Goal: Task Accomplishment & Management: Complete application form

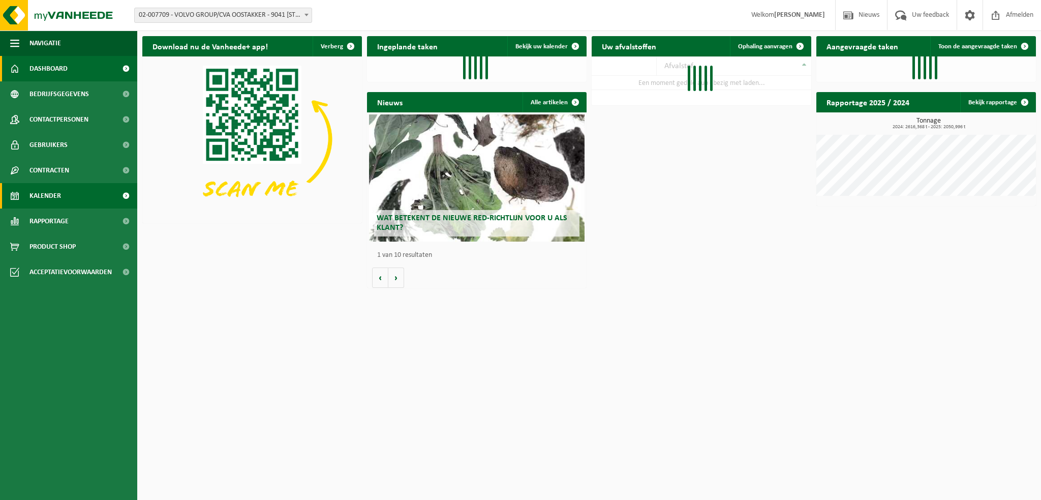
click at [64, 197] on link "Kalender" at bounding box center [68, 195] width 137 height 25
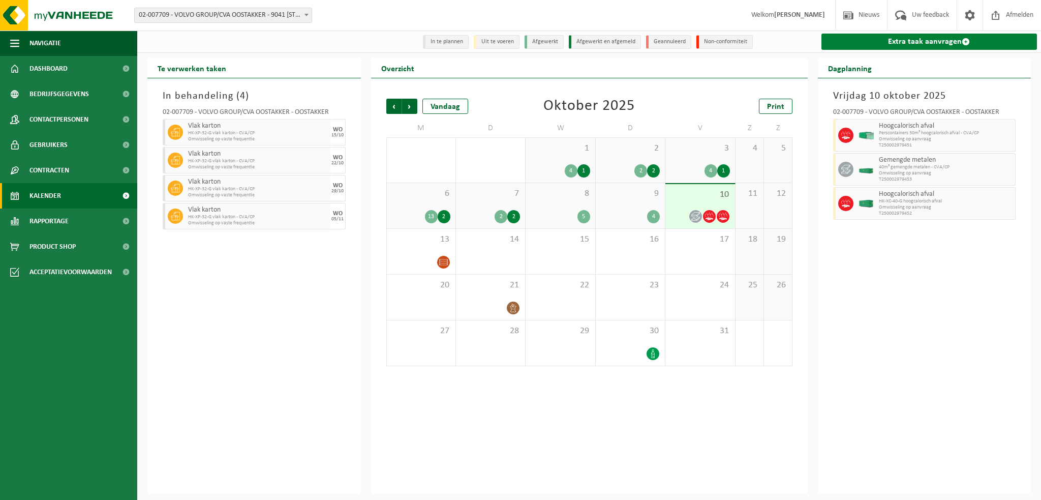
click at [875, 44] on link "Extra taak aanvragen" at bounding box center [929, 42] width 216 height 16
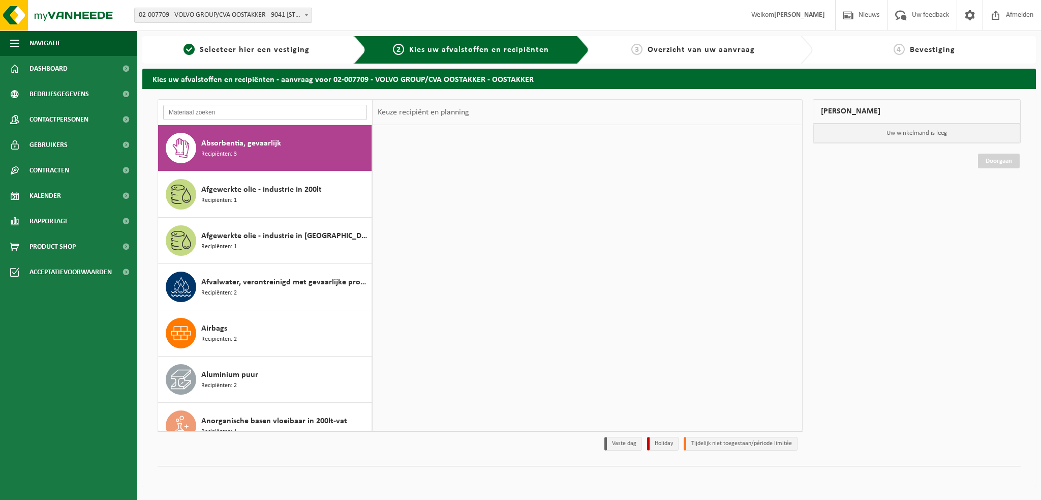
click at [200, 113] on input "text" at bounding box center [265, 112] width 204 height 15
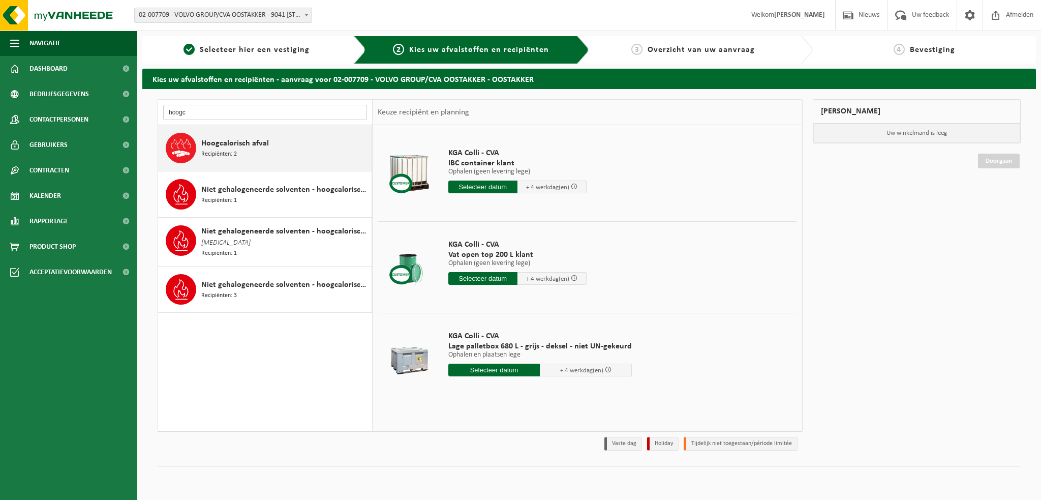
type input "hoogc"
click at [214, 154] on span "Recipiënten: 2" at bounding box center [219, 154] width 36 height 10
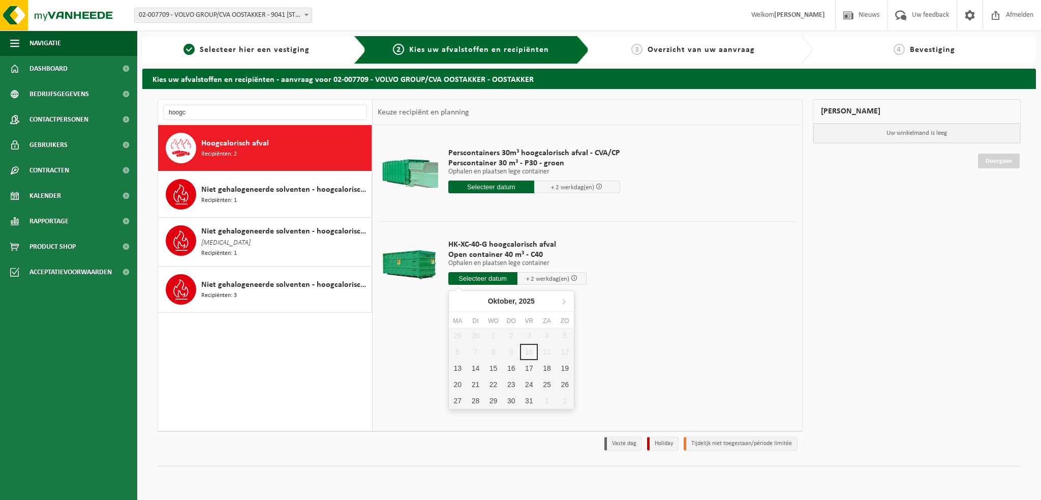
click at [483, 276] on input "text" at bounding box center [482, 278] width 69 height 13
click at [453, 369] on div "13" at bounding box center [458, 368] width 18 height 16
type input "Van 2025-10-13"
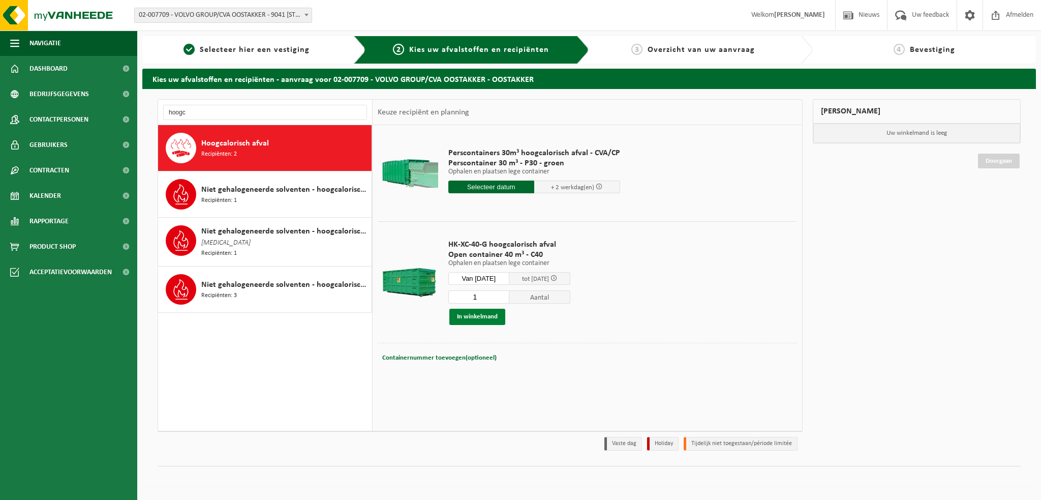
click at [490, 315] on button "In winkelmand" at bounding box center [477, 316] width 56 height 16
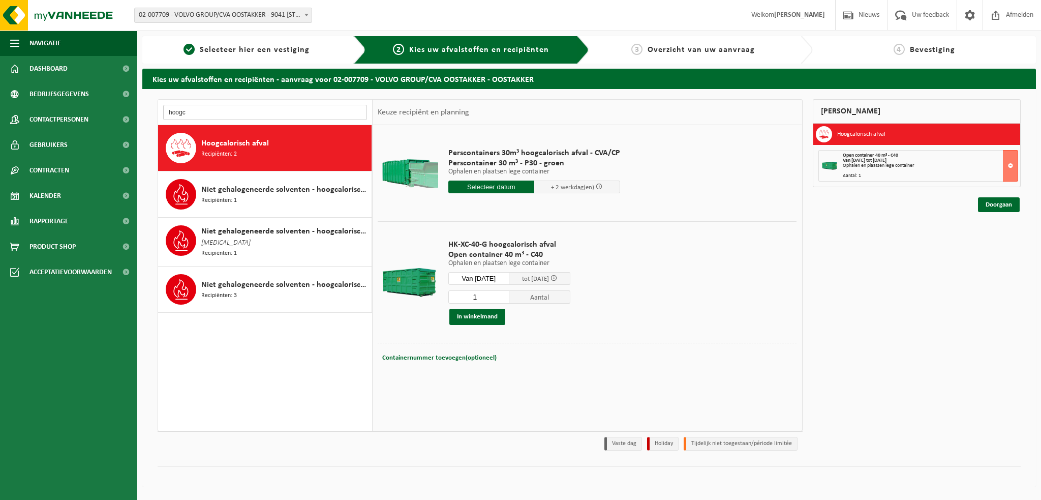
click at [188, 111] on input "hoogc" at bounding box center [265, 112] width 204 height 15
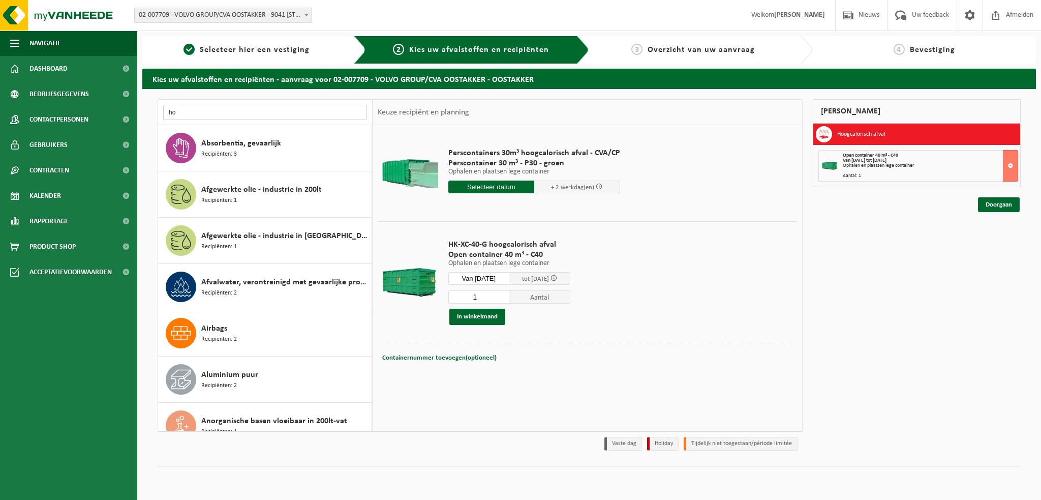
type input "h"
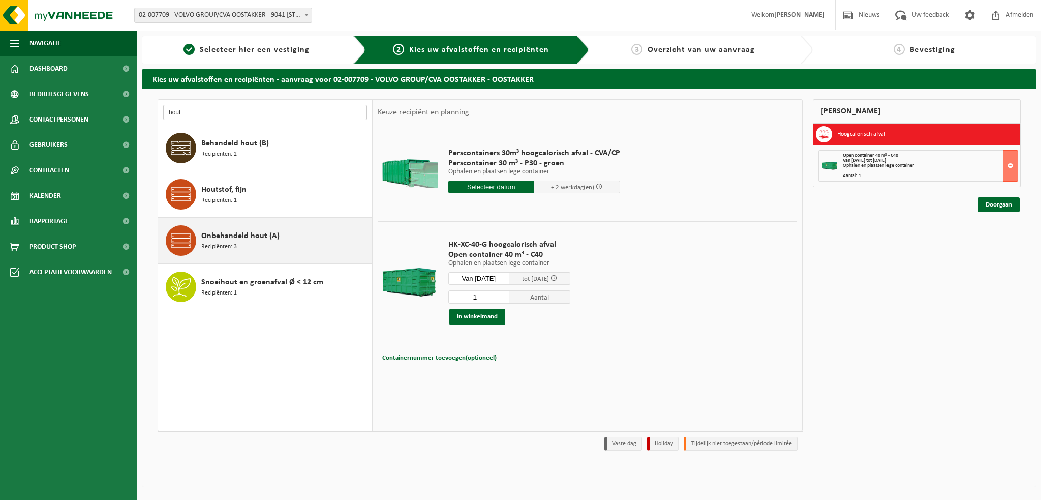
type input "hout"
click at [231, 240] on span "Onbehandeld hout (A)" at bounding box center [240, 236] width 78 height 12
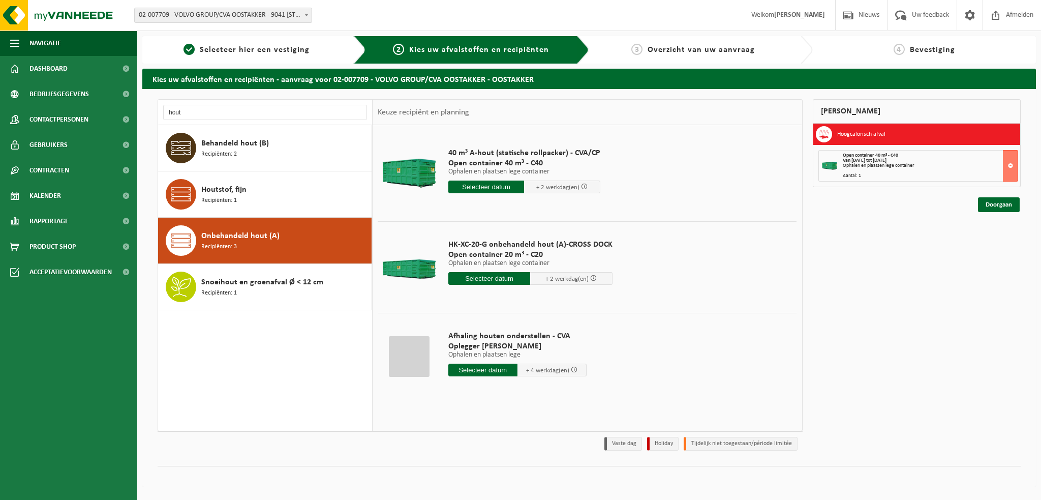
click at [489, 187] on input "text" at bounding box center [486, 186] width 76 height 13
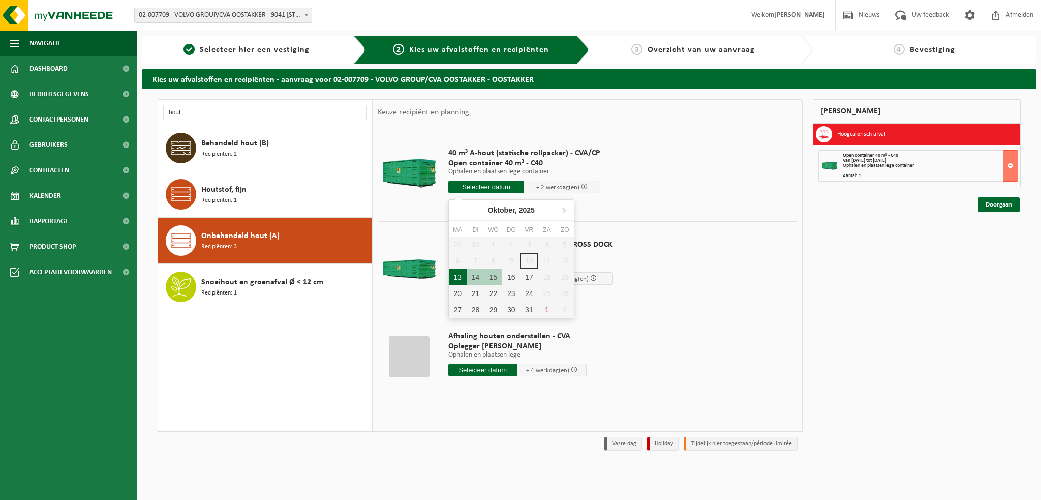
click at [452, 271] on div "13" at bounding box center [458, 277] width 18 height 16
type input "Van 2025-10-13"
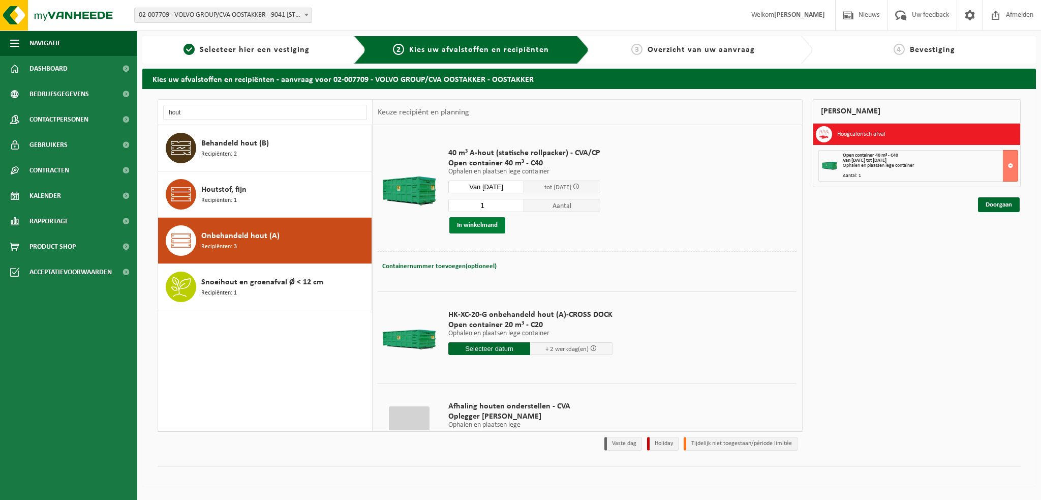
click at [470, 223] on button "In winkelmand" at bounding box center [477, 225] width 56 height 16
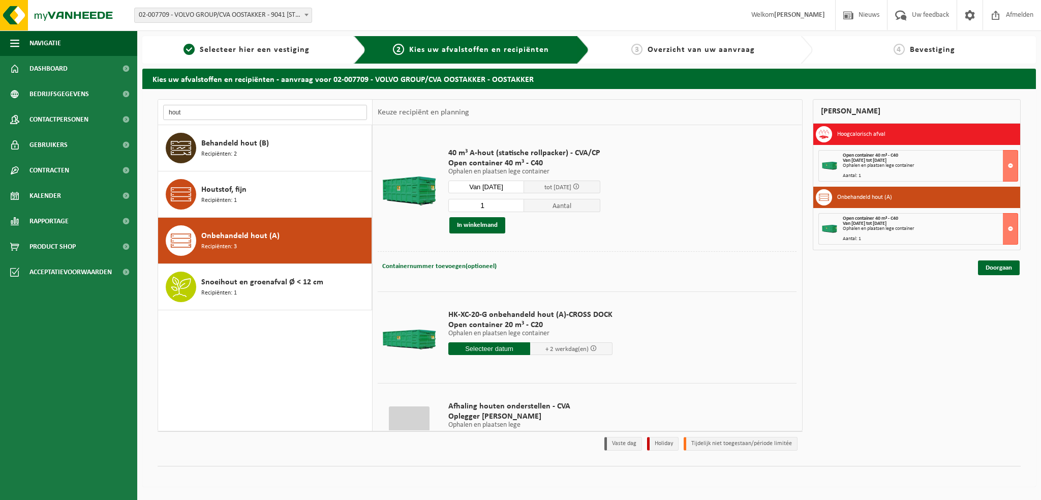
click at [190, 112] on input "hout" at bounding box center [265, 112] width 204 height 15
type input "h"
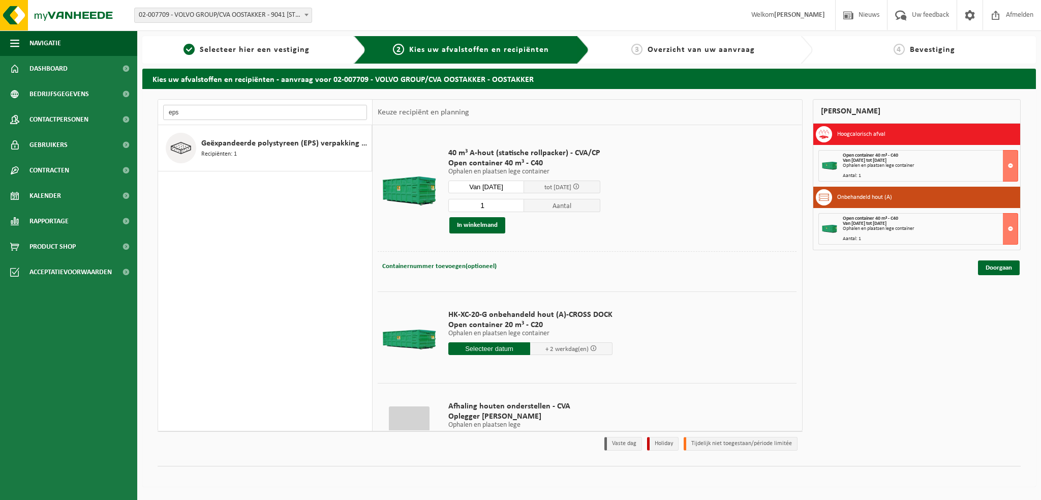
type input "eps"
click at [220, 141] on span "Geëxpandeerde polystyreen (EPS) verpakking (< 1 m² per stuk), recycleerbaar" at bounding box center [285, 143] width 168 height 12
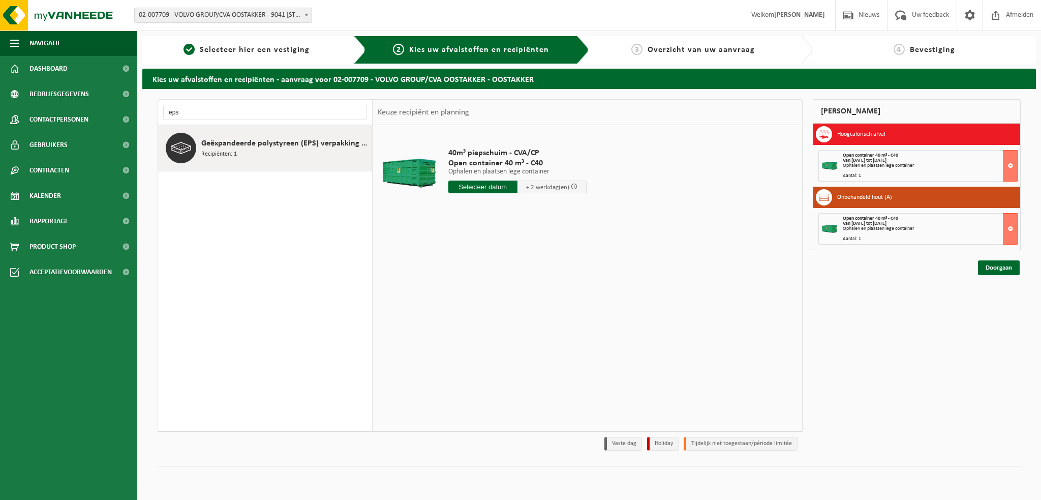
click at [501, 186] on input "text" at bounding box center [482, 186] width 69 height 13
click at [455, 276] on div "13" at bounding box center [458, 277] width 18 height 16
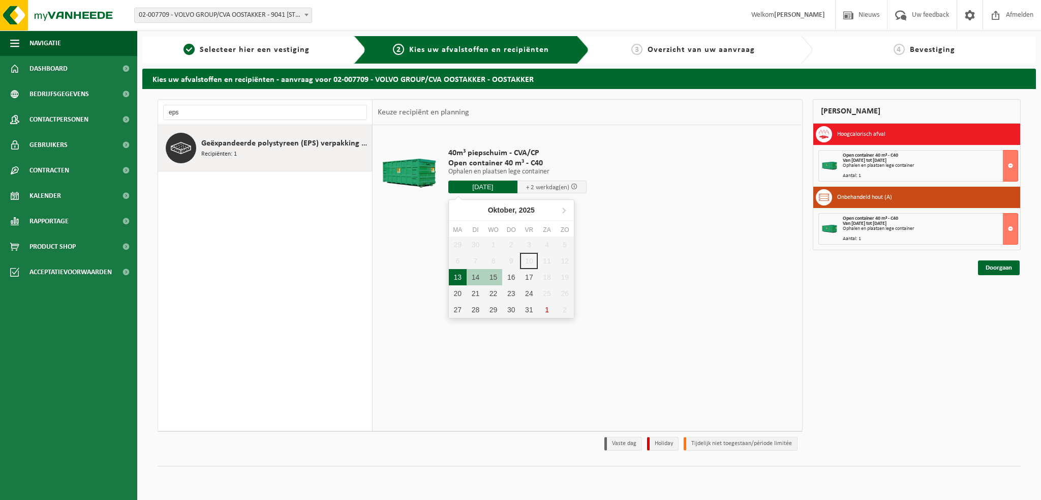
type input "Van 2025-10-13"
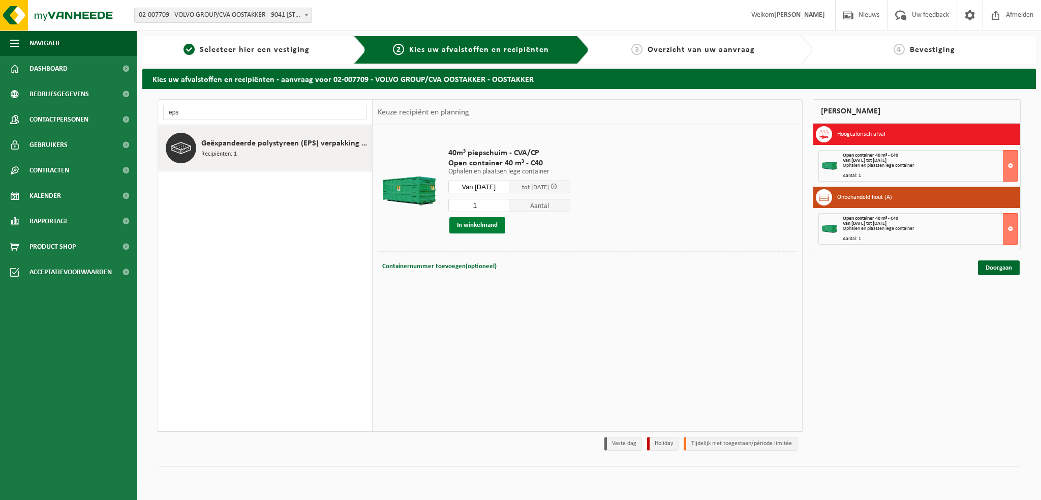
click at [470, 225] on button "In winkelmand" at bounding box center [477, 225] width 56 height 16
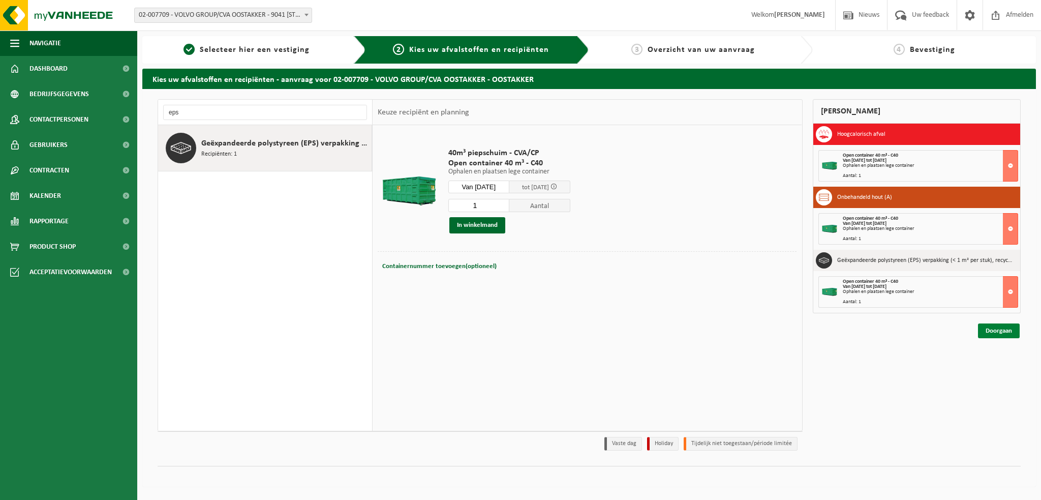
click at [998, 332] on link "Doorgaan" at bounding box center [999, 330] width 42 height 15
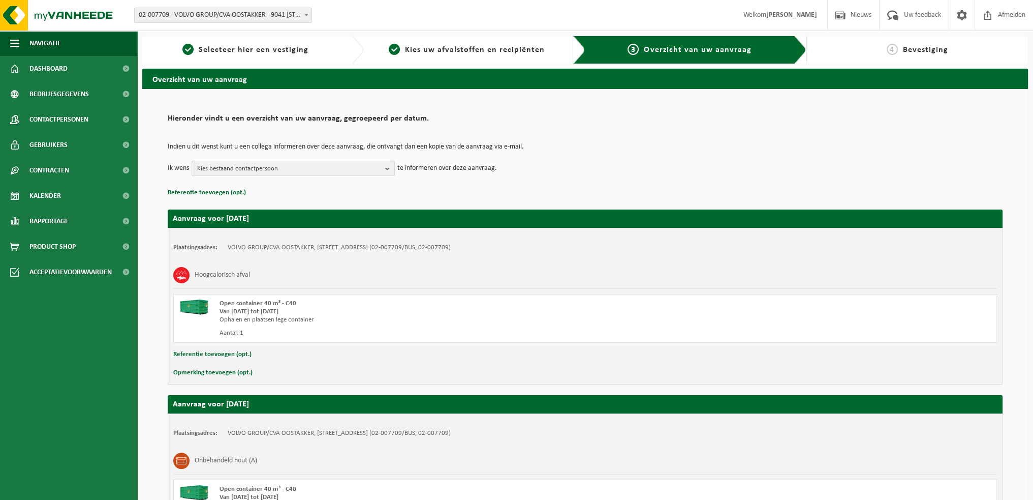
click at [387, 168] on b "button" at bounding box center [389, 168] width 9 height 14
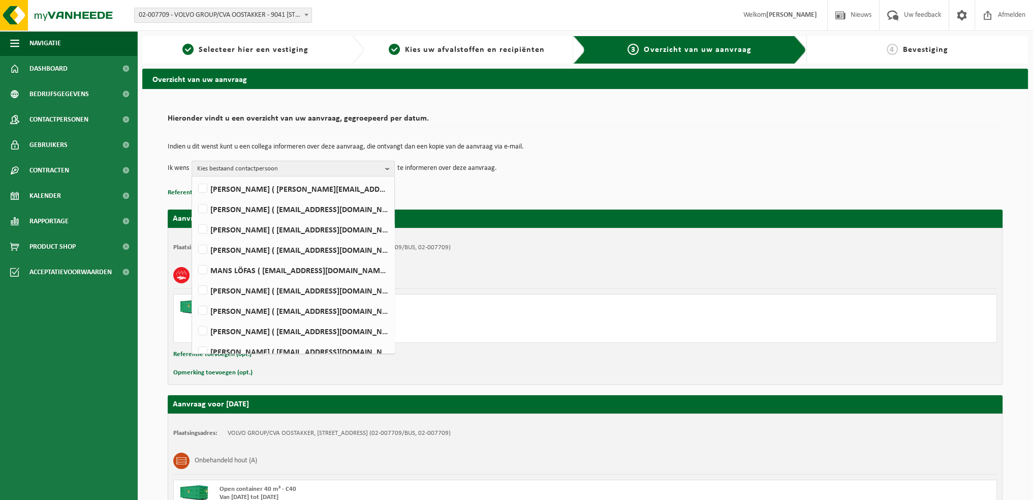
scroll to position [356, 0]
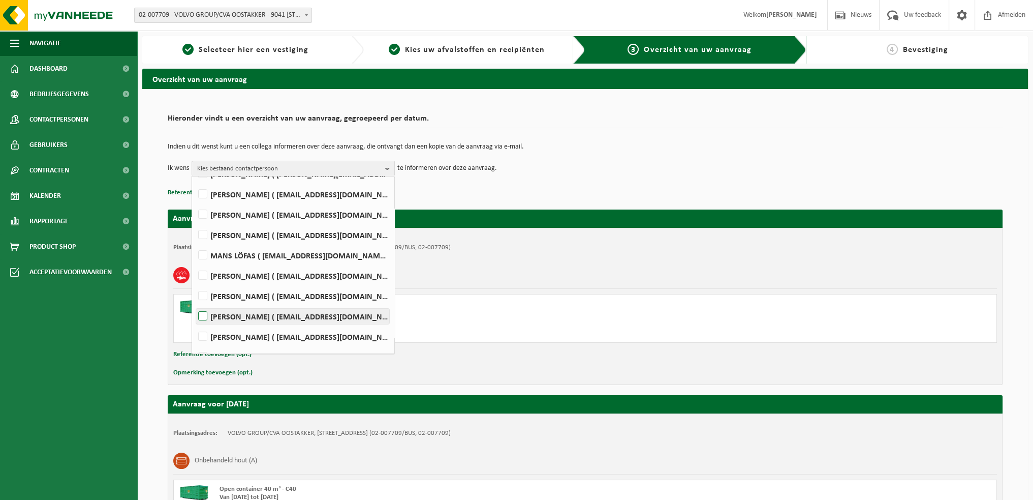
click at [203, 313] on label "FARID NACIRI ( farid.naciri@volvo.com )" at bounding box center [292, 315] width 193 height 15
click at [195, 303] on input "FARID NACIRI ( farid.naciri@volvo.com )" at bounding box center [194, 303] width 1 height 1
checkbox input "true"
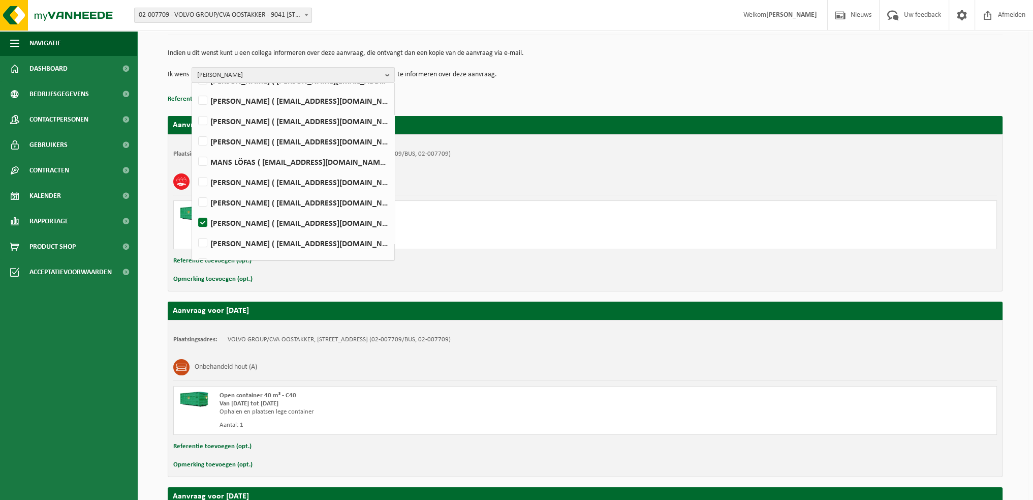
scroll to position [305, 0]
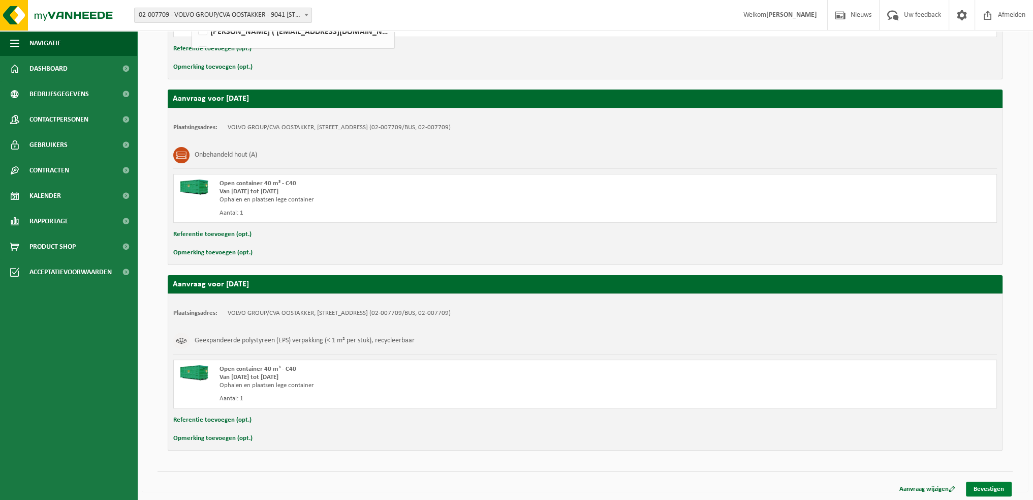
click at [983, 485] on link "Bevestigen" at bounding box center [989, 488] width 46 height 15
